Goal: Use online tool/utility: Use online tool/utility

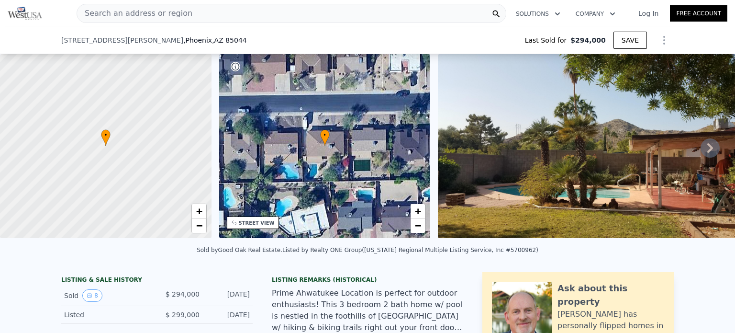
scroll to position [49, 0]
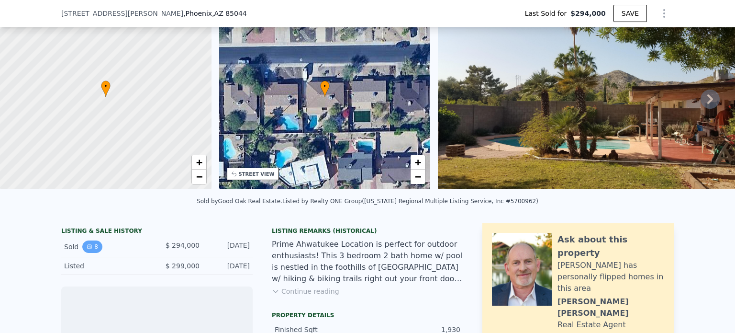
click at [87, 249] on icon "View historical data" at bounding box center [90, 247] width 6 height 6
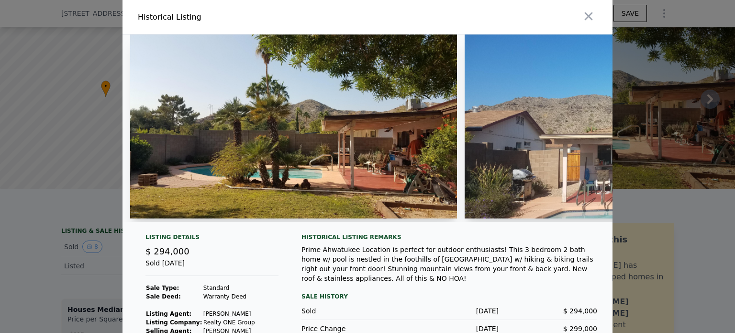
type input "-$ 313,271"
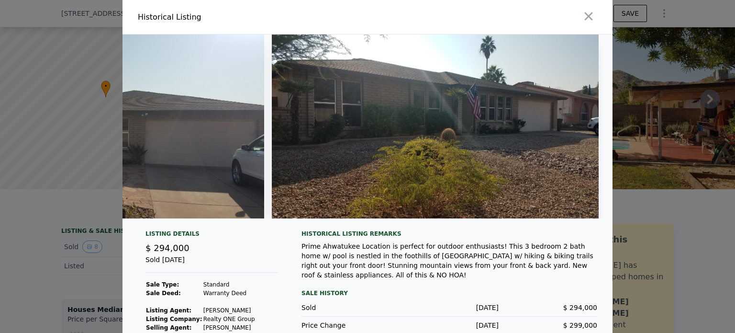
scroll to position [0, 2201]
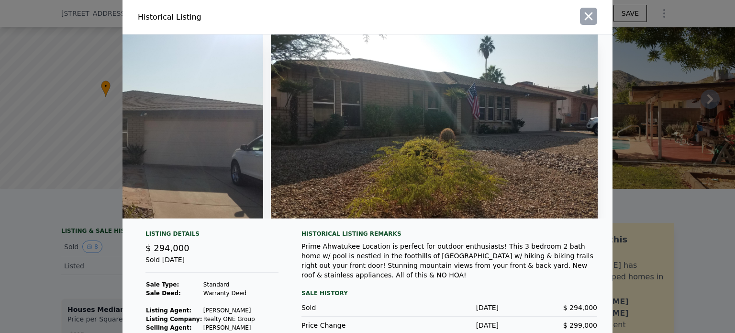
click at [582, 19] on icon "button" at bounding box center [588, 16] width 13 height 13
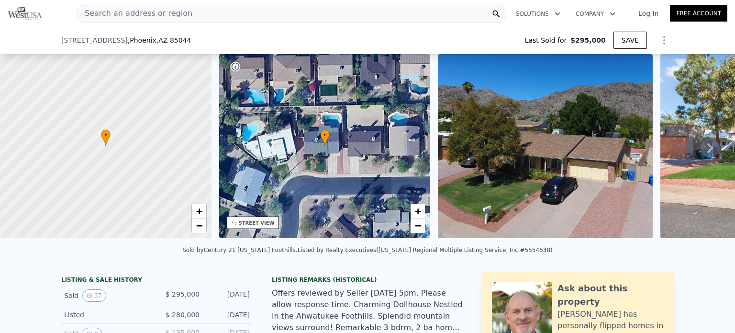
scroll to position [113, 0]
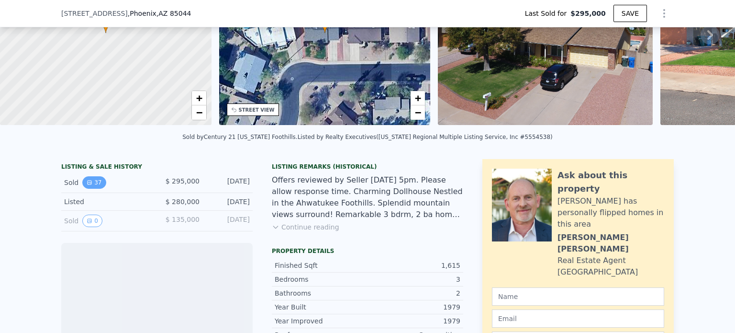
click at [90, 189] on button "37" at bounding box center [93, 182] width 23 height 12
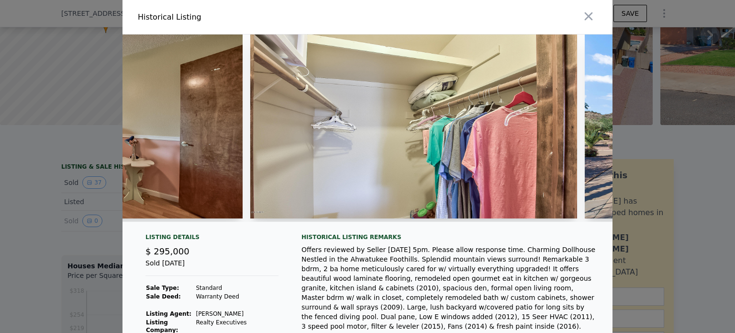
scroll to position [0, 6309]
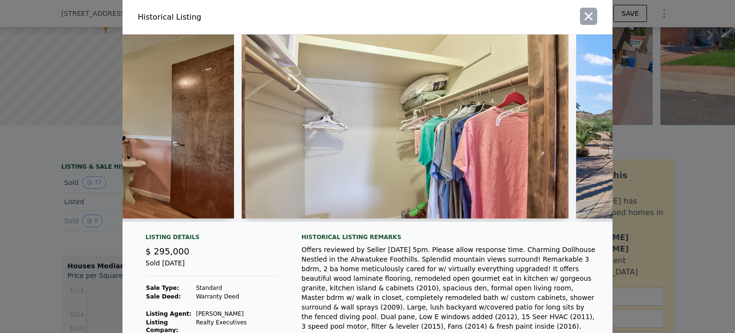
click at [584, 14] on icon "button" at bounding box center [588, 16] width 13 height 13
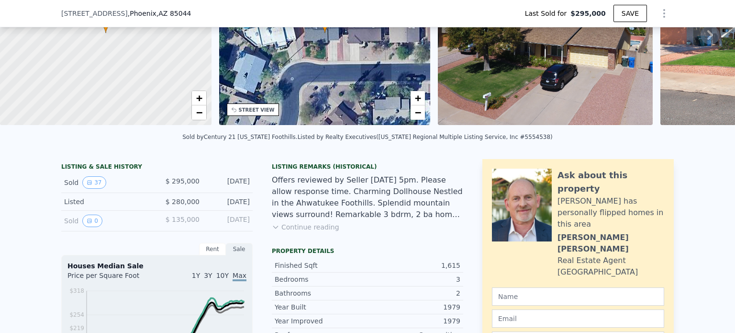
type input "$ 524,000"
type input "$ 183,692"
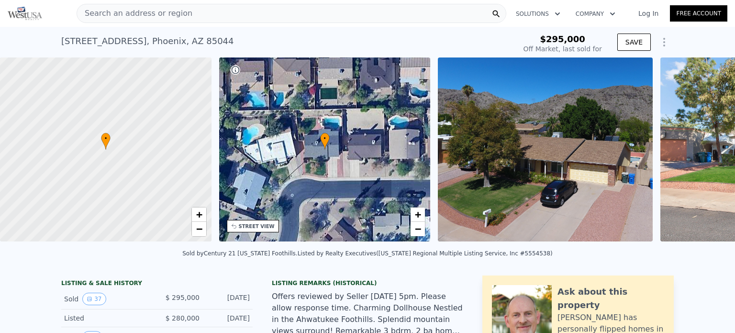
scroll to position [0, 1214]
